Goal: Transaction & Acquisition: Obtain resource

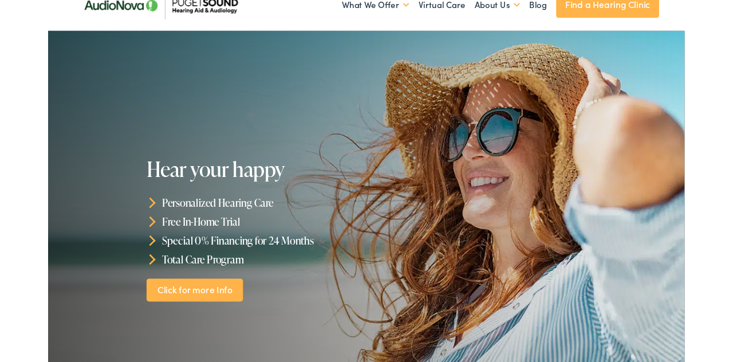
click at [188, 253] on li "Free In-Home Trial" at bounding box center [241, 255] width 256 height 22
click at [189, 256] on li "Free In-Home Trial" at bounding box center [241, 255] width 256 height 22
click at [200, 345] on link "Click for more Info" at bounding box center [168, 334] width 111 height 27
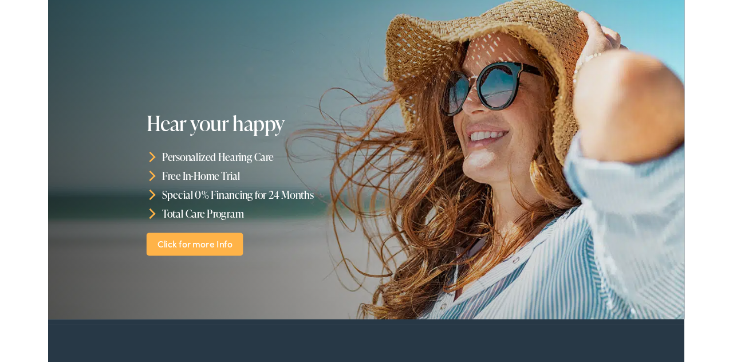
scroll to position [111, 0]
